Goal: Task Accomplishment & Management: Complete application form

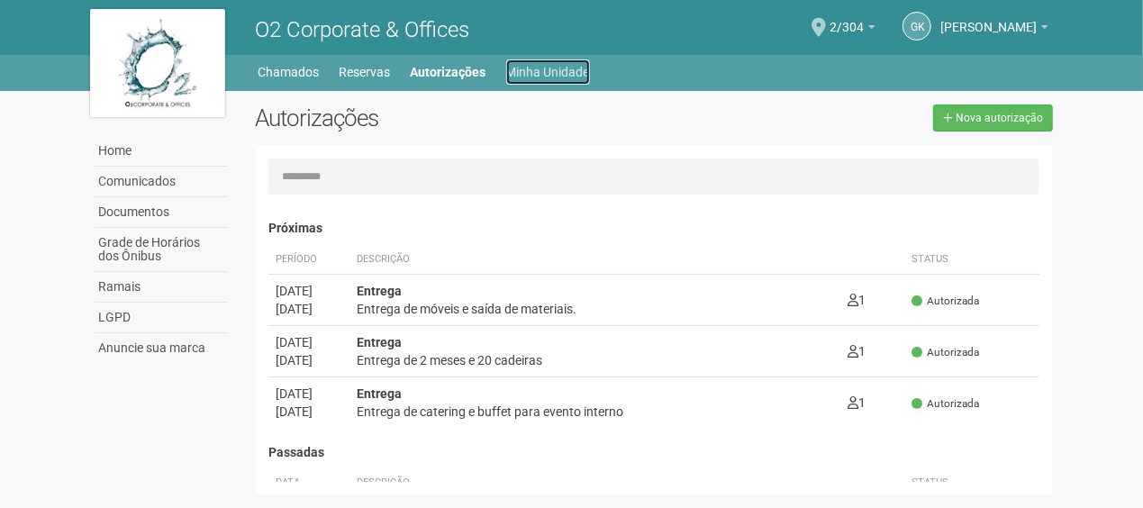
click at [575, 63] on link "Minha Unidade" at bounding box center [548, 71] width 84 height 25
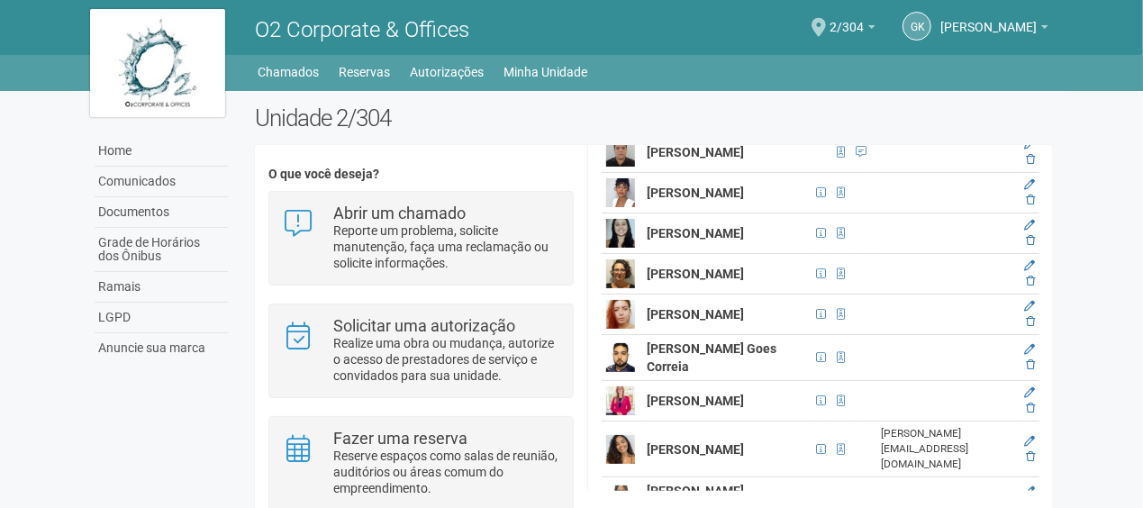
scroll to position [5943, 0]
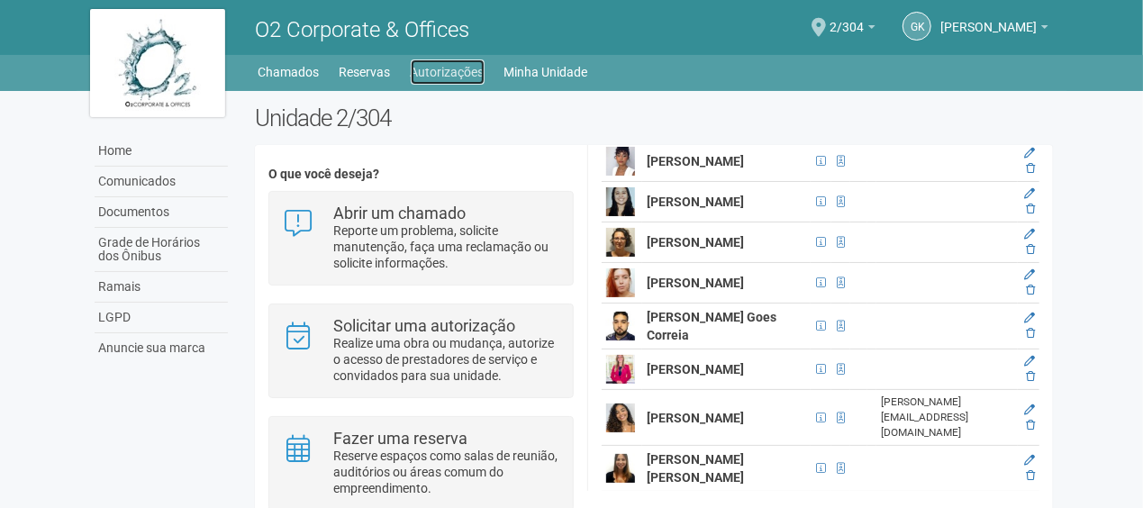
click at [464, 66] on link "Autorizações" at bounding box center [448, 71] width 74 height 25
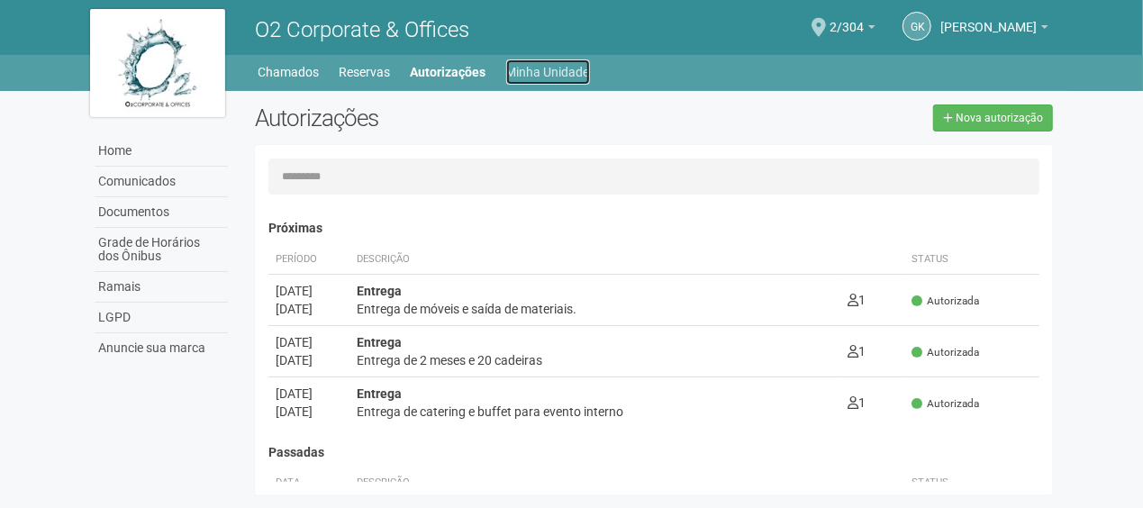
click at [525, 61] on link "Minha Unidade" at bounding box center [548, 71] width 84 height 25
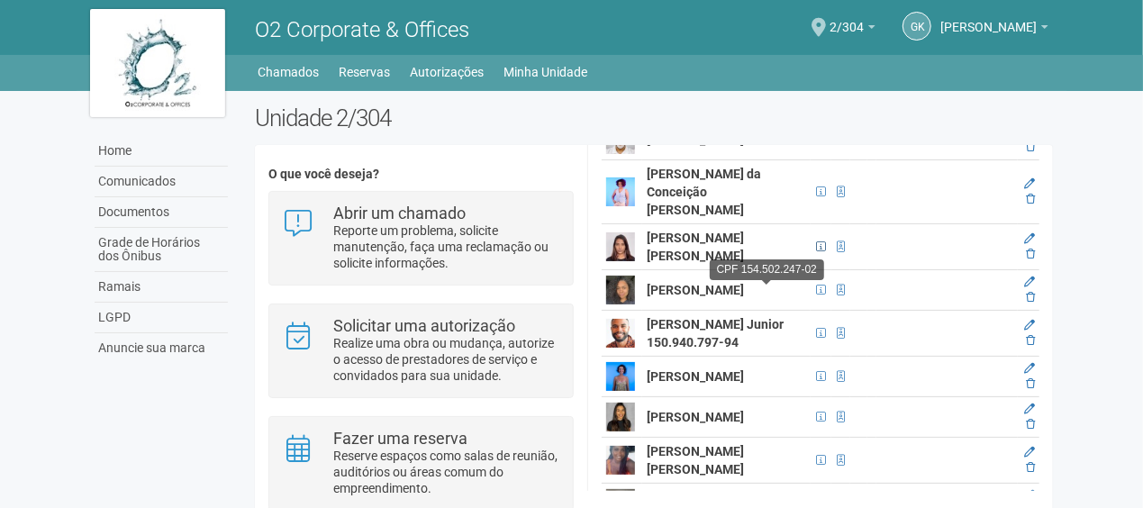
scroll to position [270, 0]
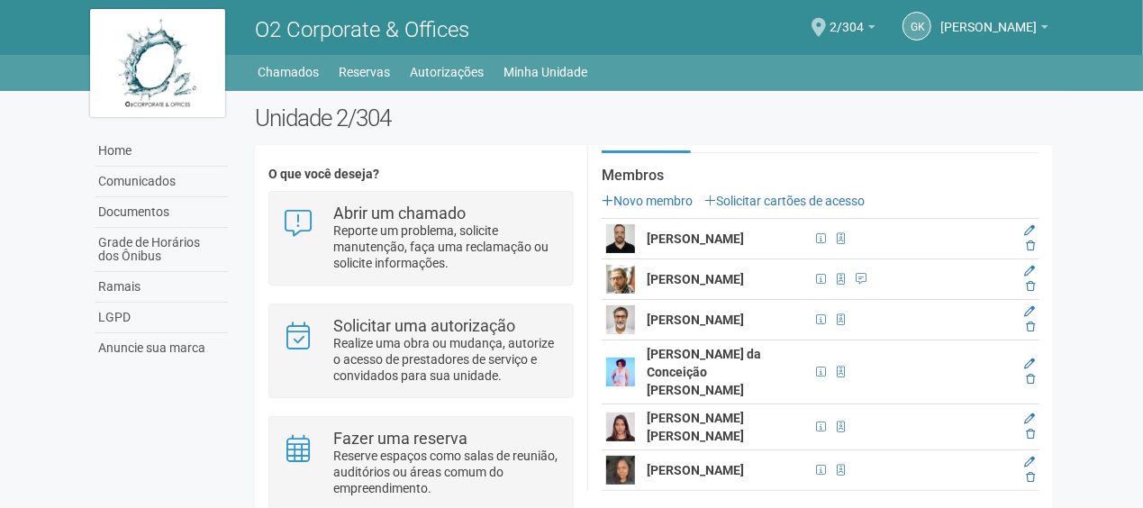
click at [845, 194] on link "Solicitar cartões de acesso" at bounding box center [784, 201] width 160 height 14
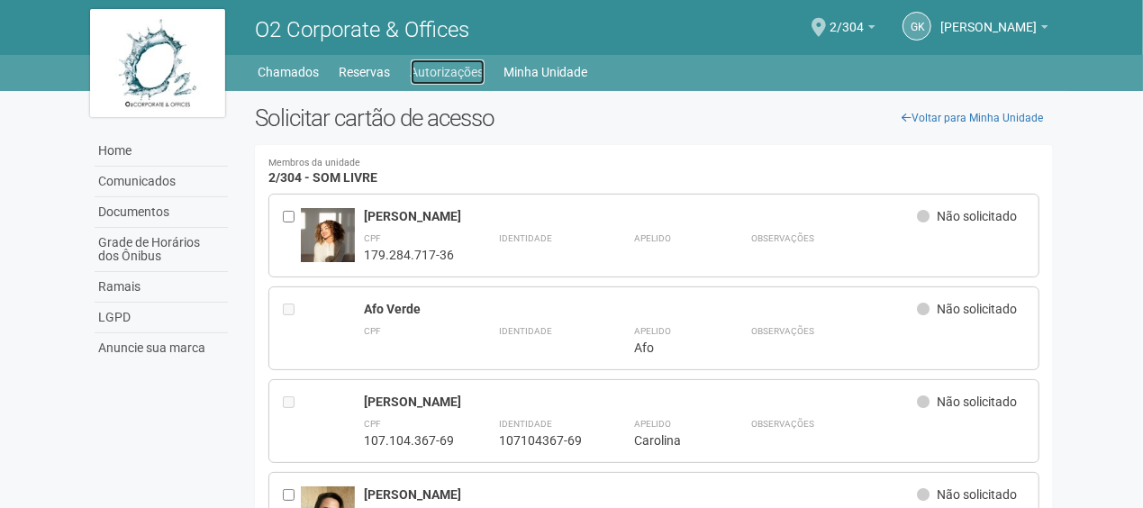
click at [432, 76] on link "Autorizações" at bounding box center [448, 71] width 74 height 25
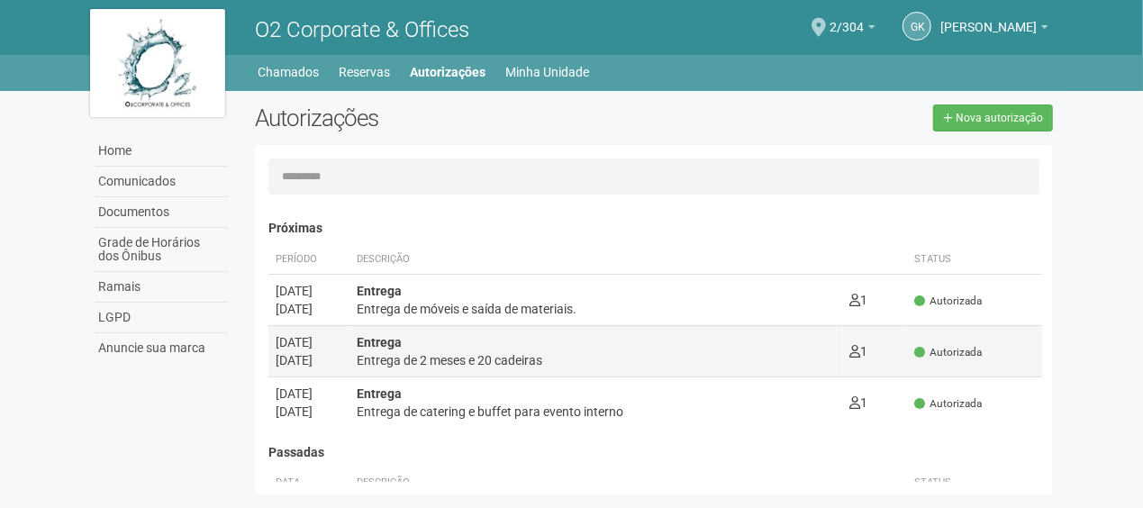
click at [436, 352] on div "Entrega de 2 meses e 20 cadeiras" at bounding box center [596, 360] width 479 height 18
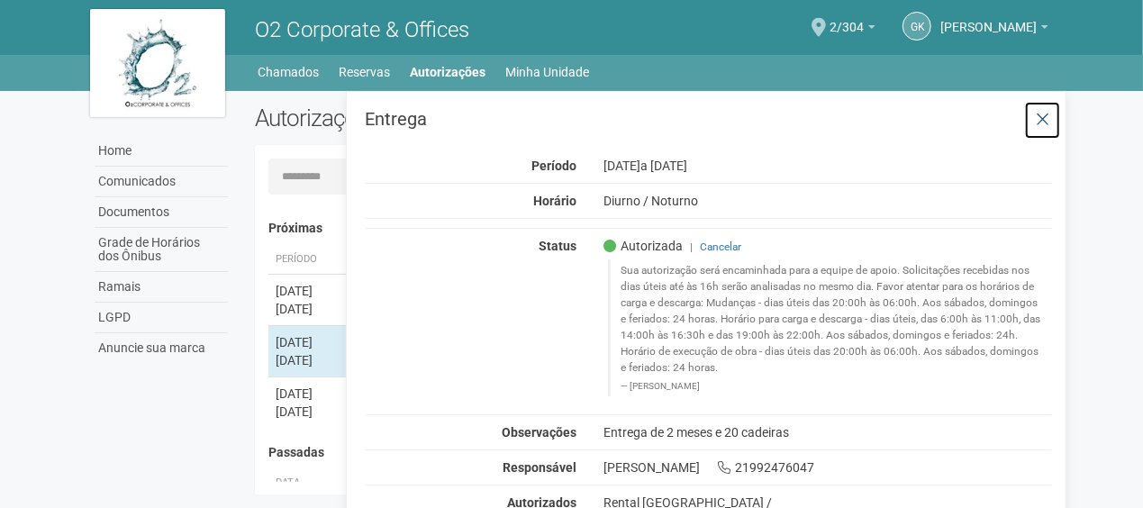
click at [1047, 115] on icon at bounding box center [1043, 120] width 14 height 18
